Goal: Task Accomplishment & Management: Use online tool/utility

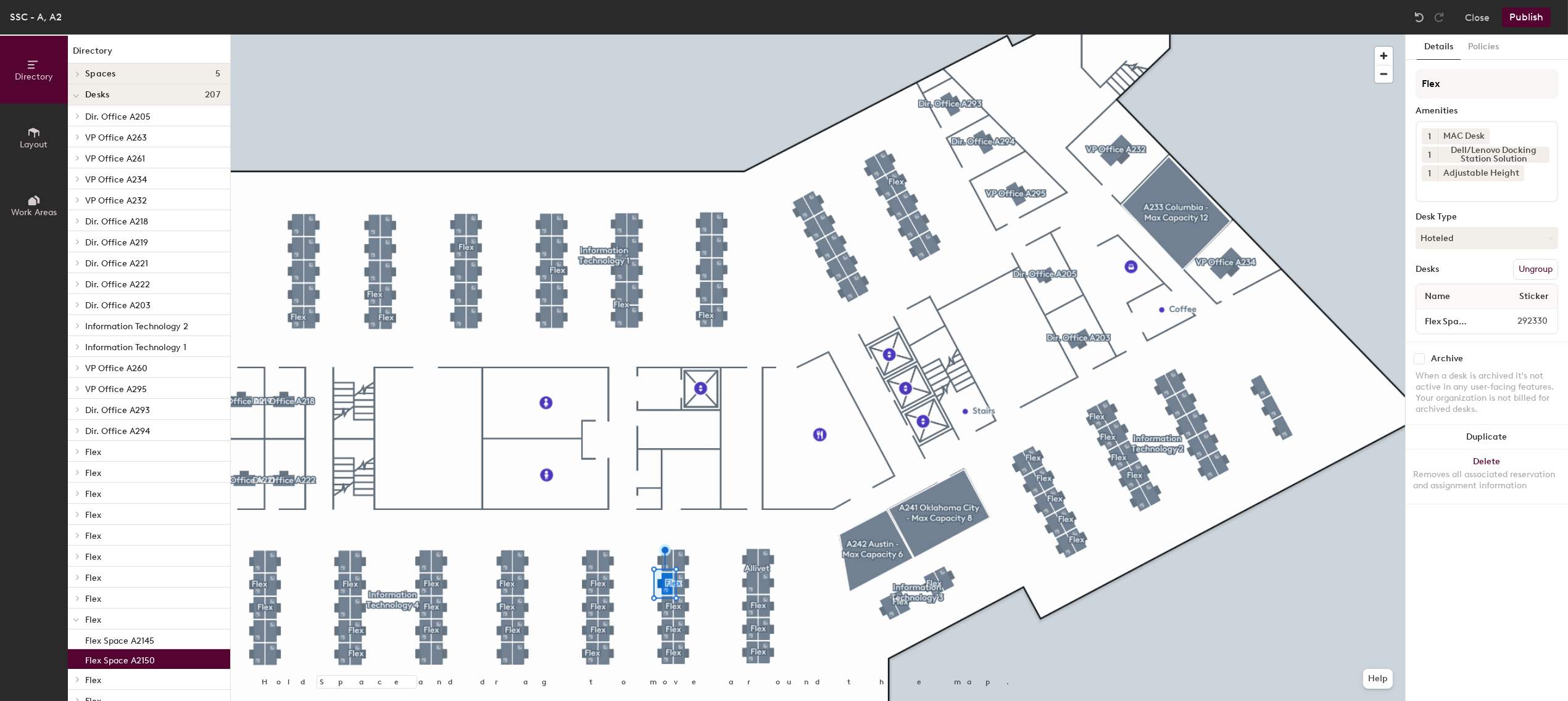
click at [1438, 310] on div "Flex Space A2150 292330" at bounding box center [1487, 321] width 141 height 24
click at [1435, 314] on input "Flex Space A2150" at bounding box center [1454, 322] width 69 height 18
click at [1459, 316] on input "Flex Space A2150" at bounding box center [1454, 322] width 69 height 18
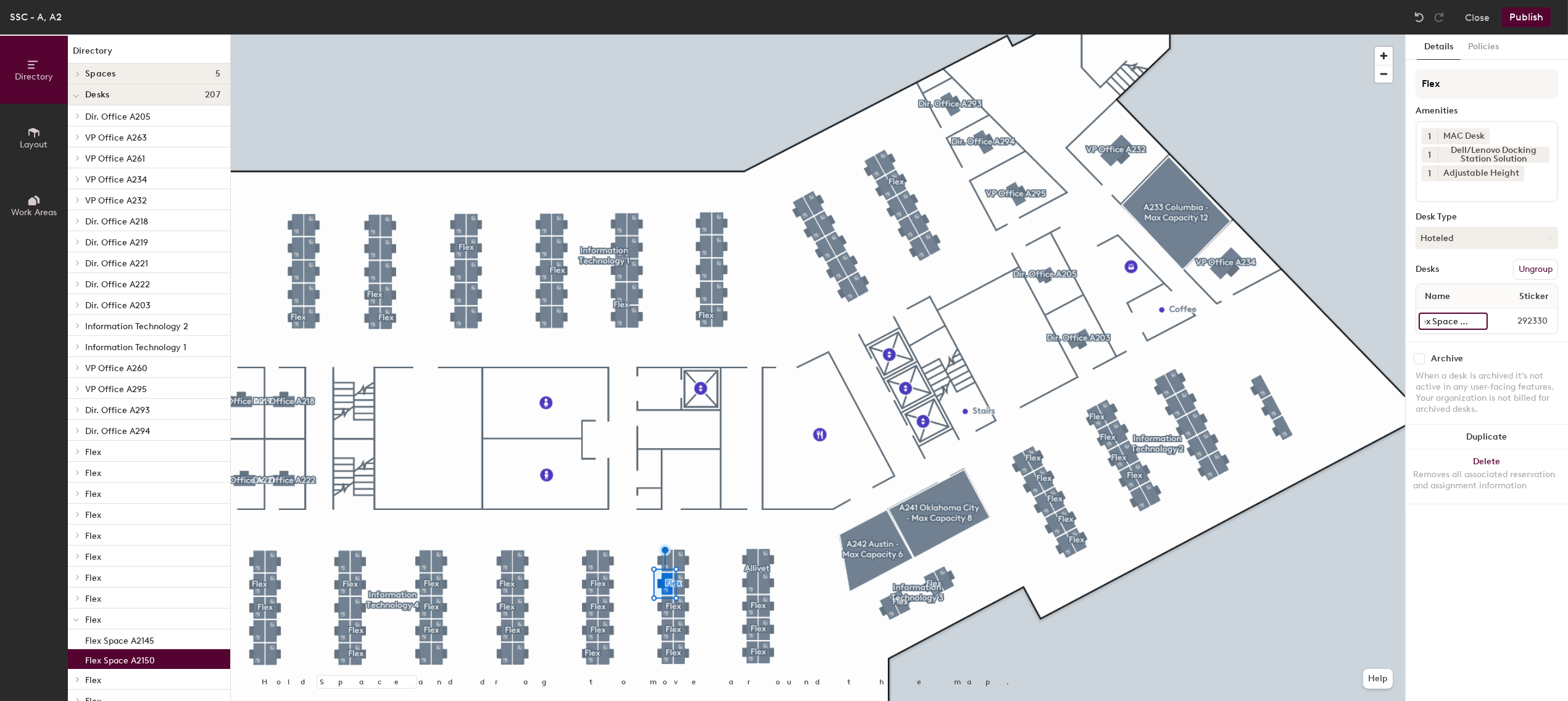
click at [1459, 316] on input "Flex Space A2150" at bounding box center [1454, 322] width 69 height 18
type input "A2150"
click at [1533, 273] on button "Ungroup" at bounding box center [1536, 269] width 45 height 21
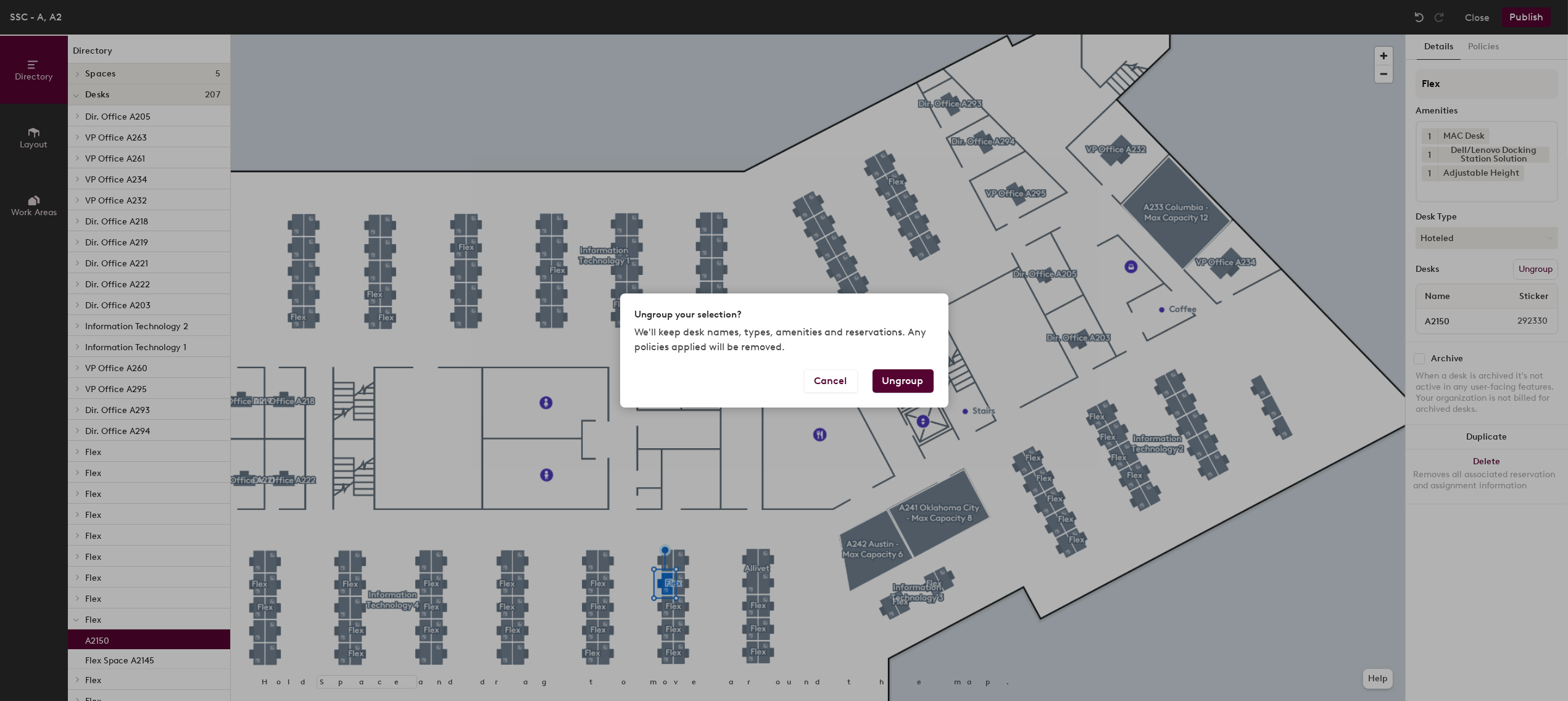
click at [914, 384] on button "Ungroup" at bounding box center [903, 381] width 61 height 24
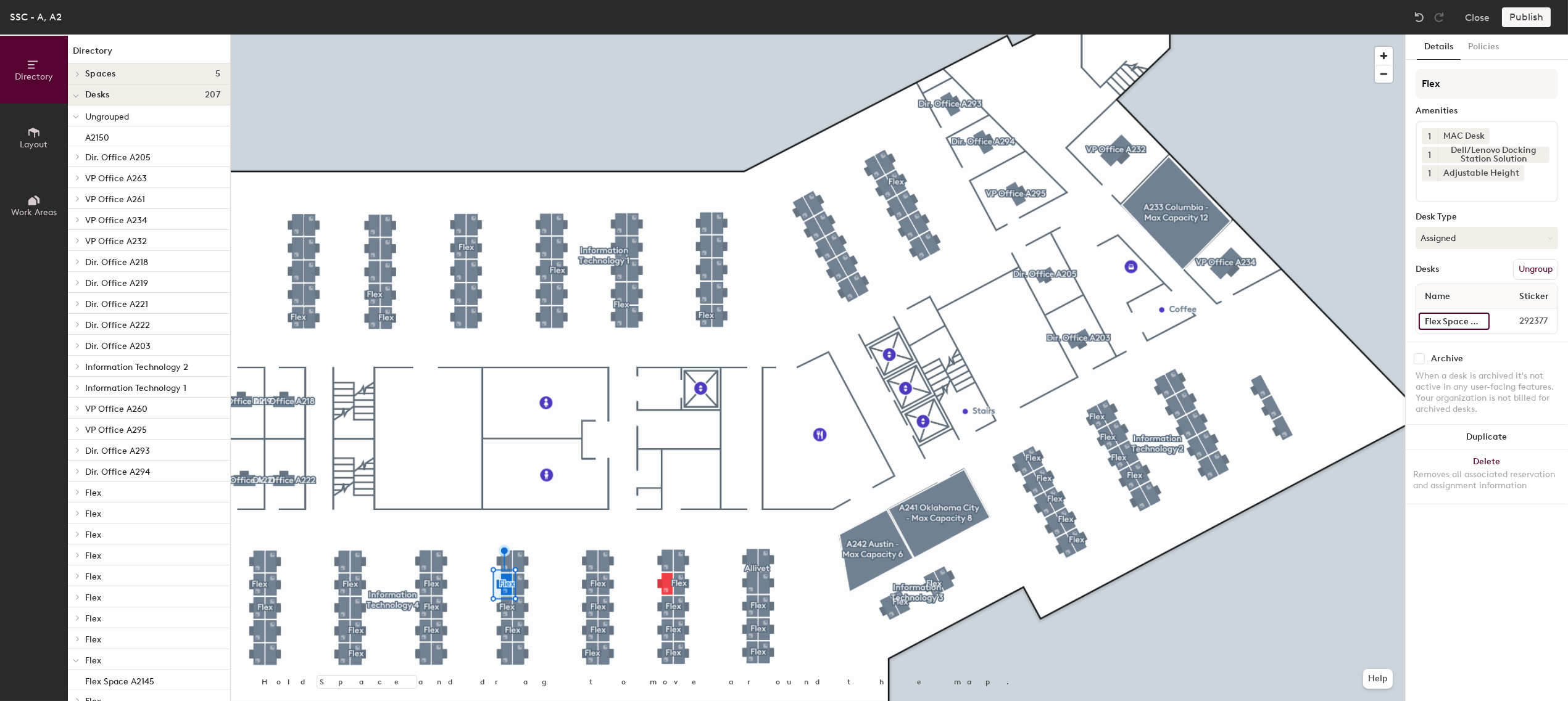
click at [1440, 320] on input "Flex Space A2170" at bounding box center [1454, 322] width 71 height 18
click at [1447, 320] on input "Flex Space A2180" at bounding box center [1454, 322] width 71 height 18
type input "A2180"
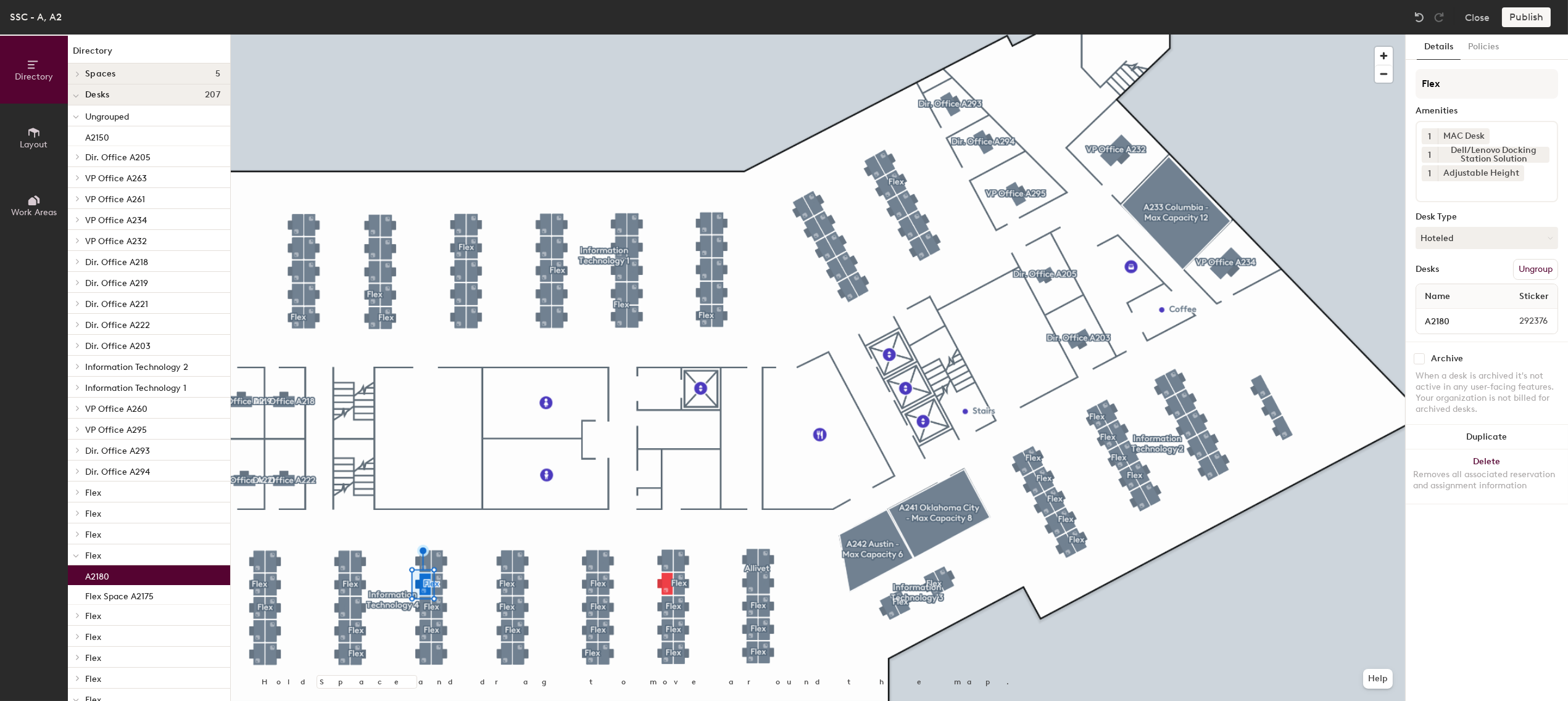
click at [1514, 266] on button "Ungroup" at bounding box center [1536, 269] width 45 height 21
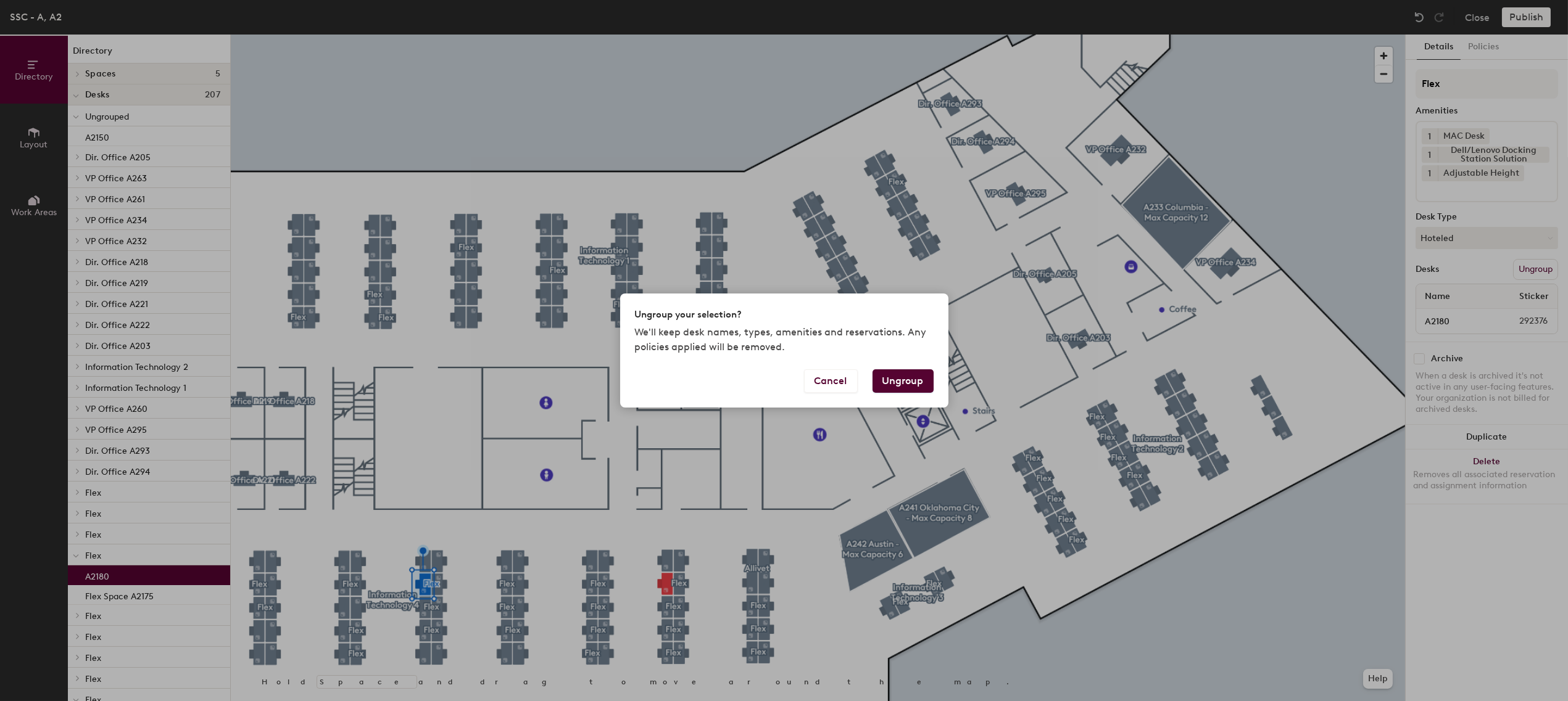
click at [892, 380] on button "Ungroup" at bounding box center [903, 381] width 61 height 24
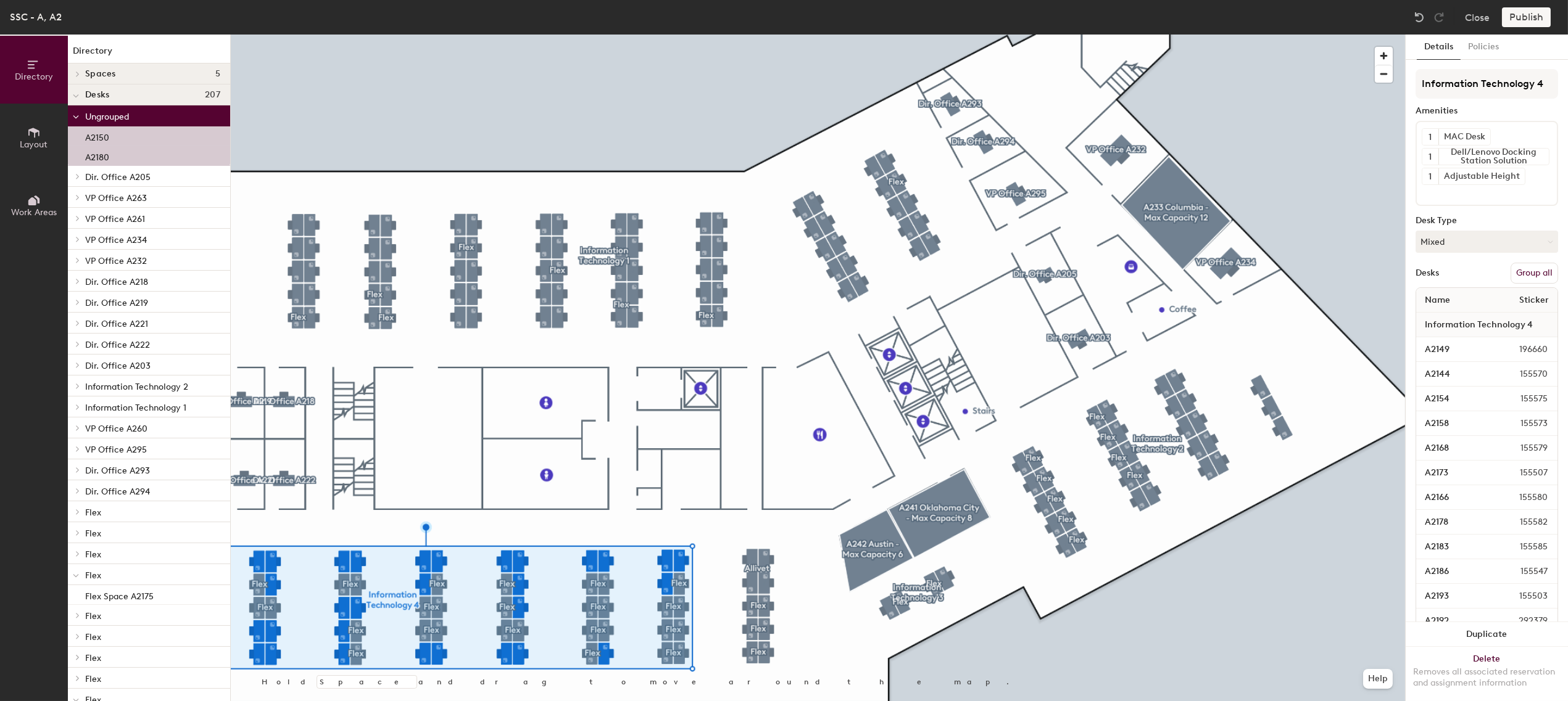
click at [1531, 269] on button "Group all" at bounding box center [1535, 273] width 47 height 21
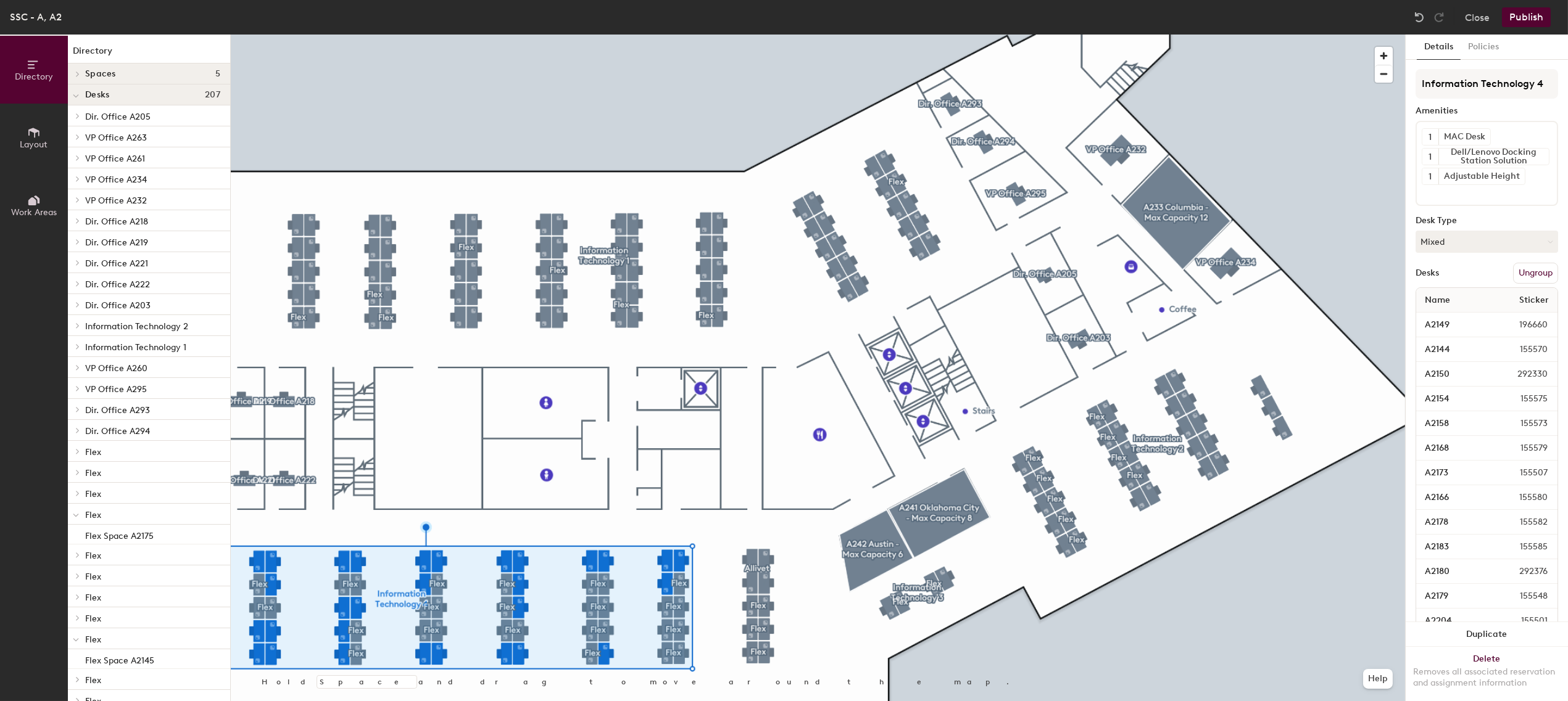
click at [1521, 18] on button "Publish" at bounding box center [1527, 17] width 49 height 20
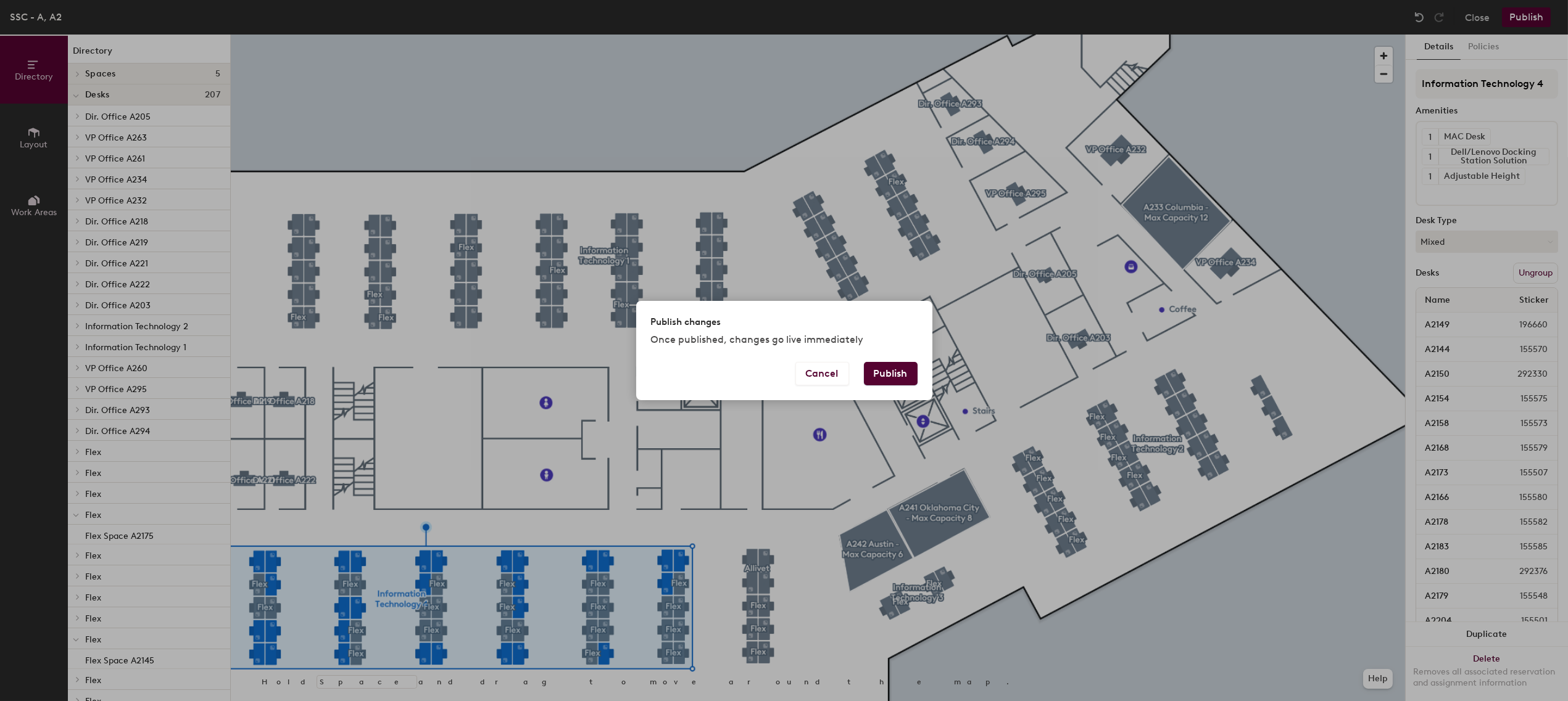
click at [892, 372] on button "Publish" at bounding box center [890, 374] width 53 height 24
